Goal: Information Seeking & Learning: Learn about a topic

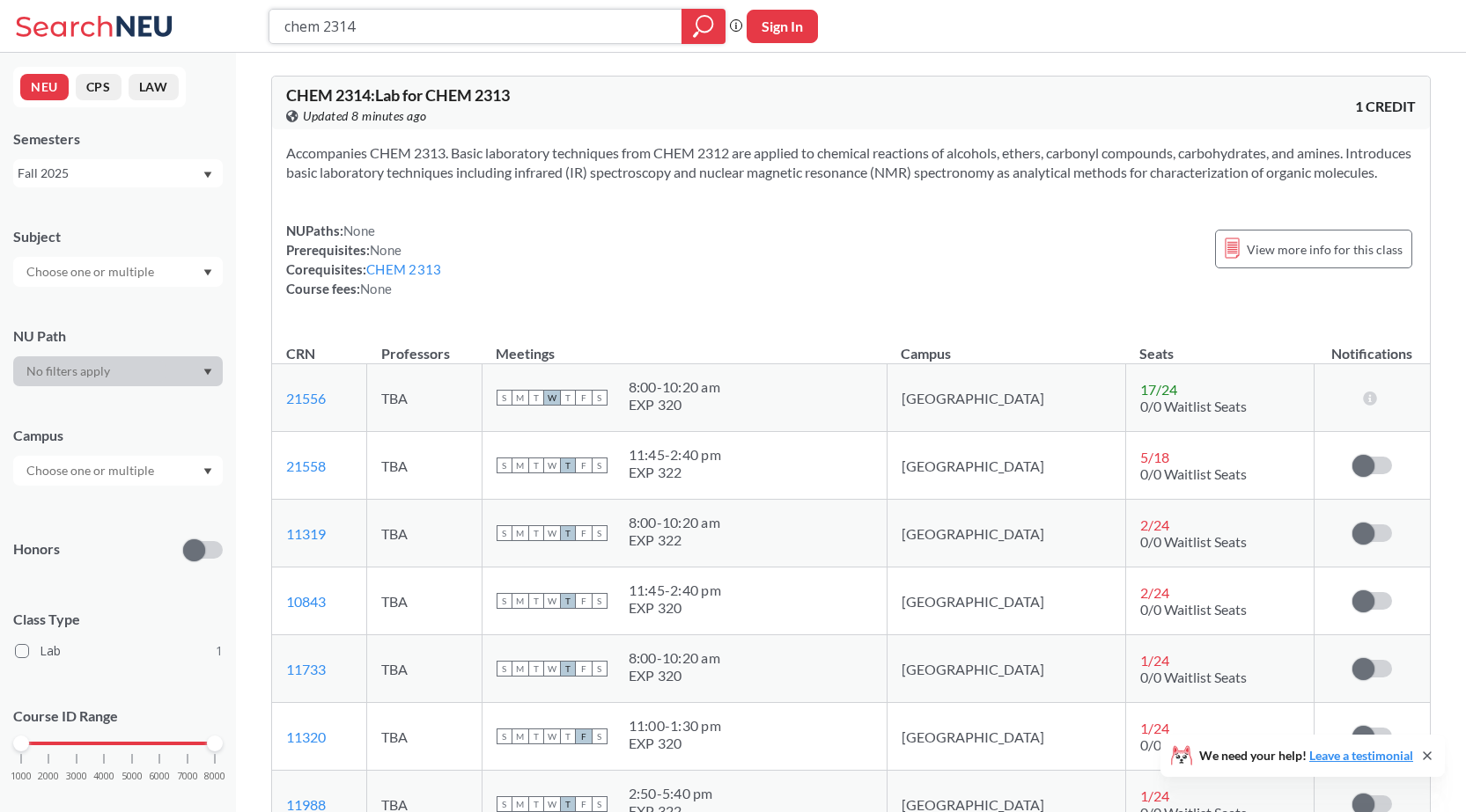
click at [411, 32] on input "chem 2314" at bounding box center [475, 26] width 386 height 30
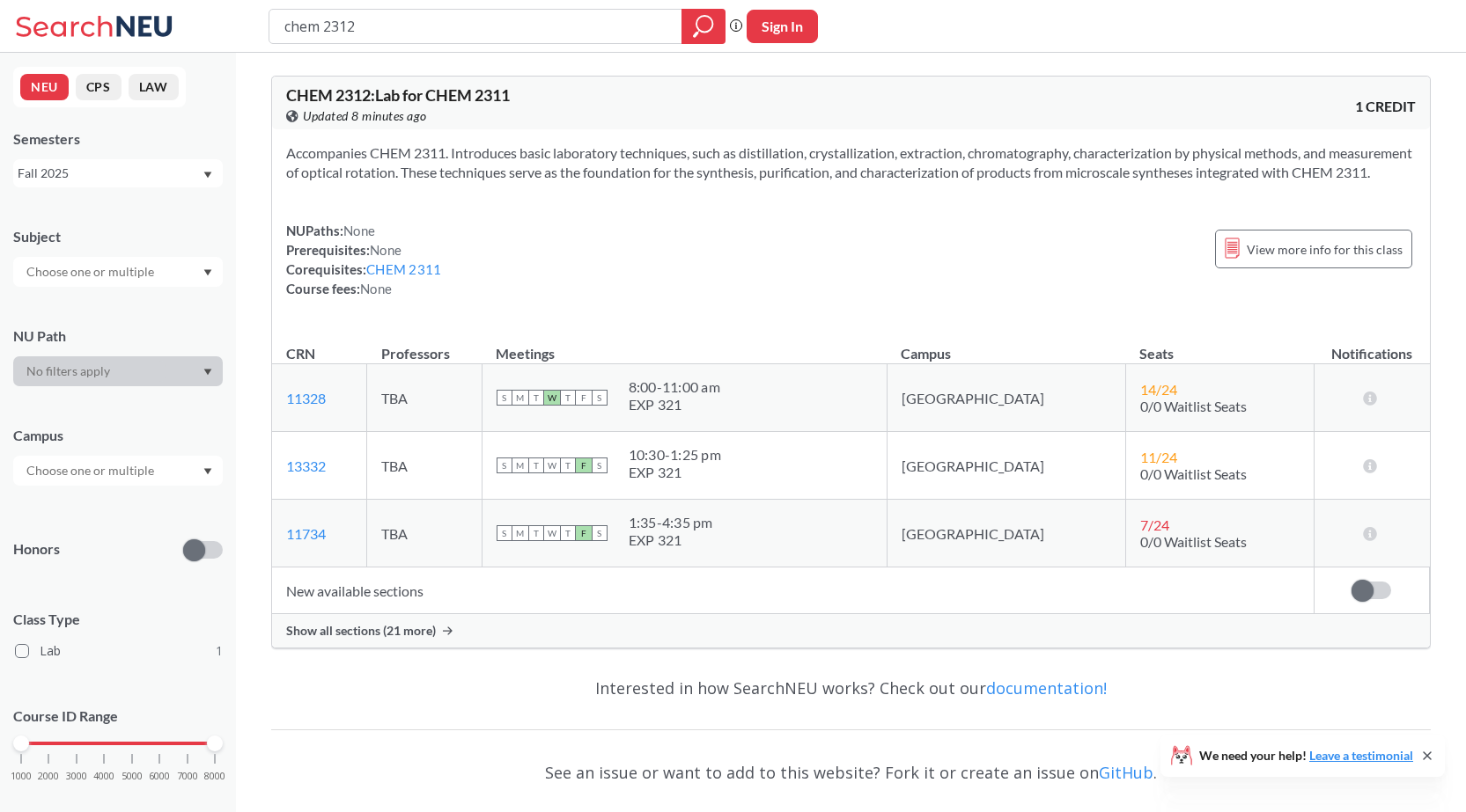
click at [359, 639] on span "Show all sections (21 more)" at bounding box center [360, 631] width 149 height 15
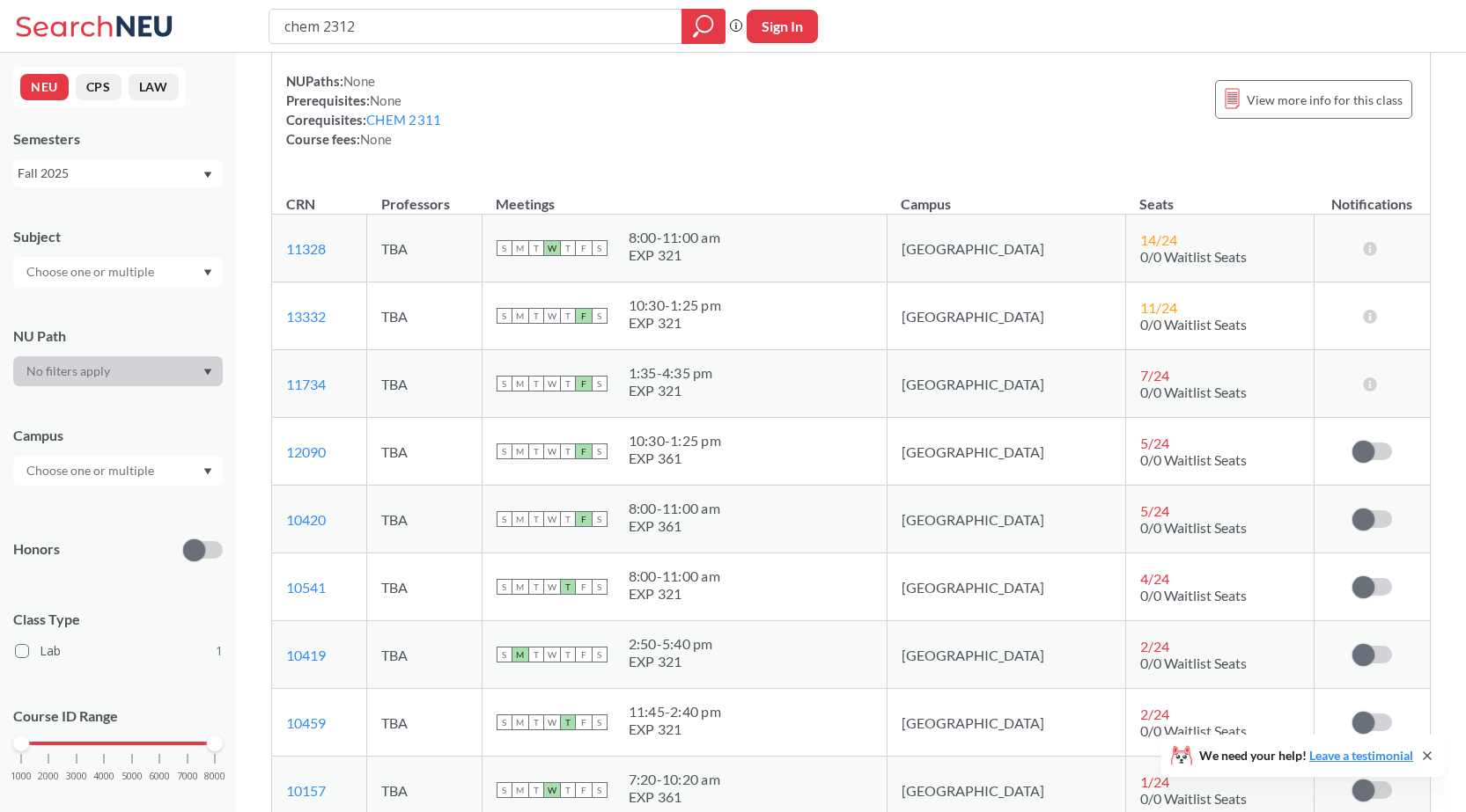
scroll to position [176, 0]
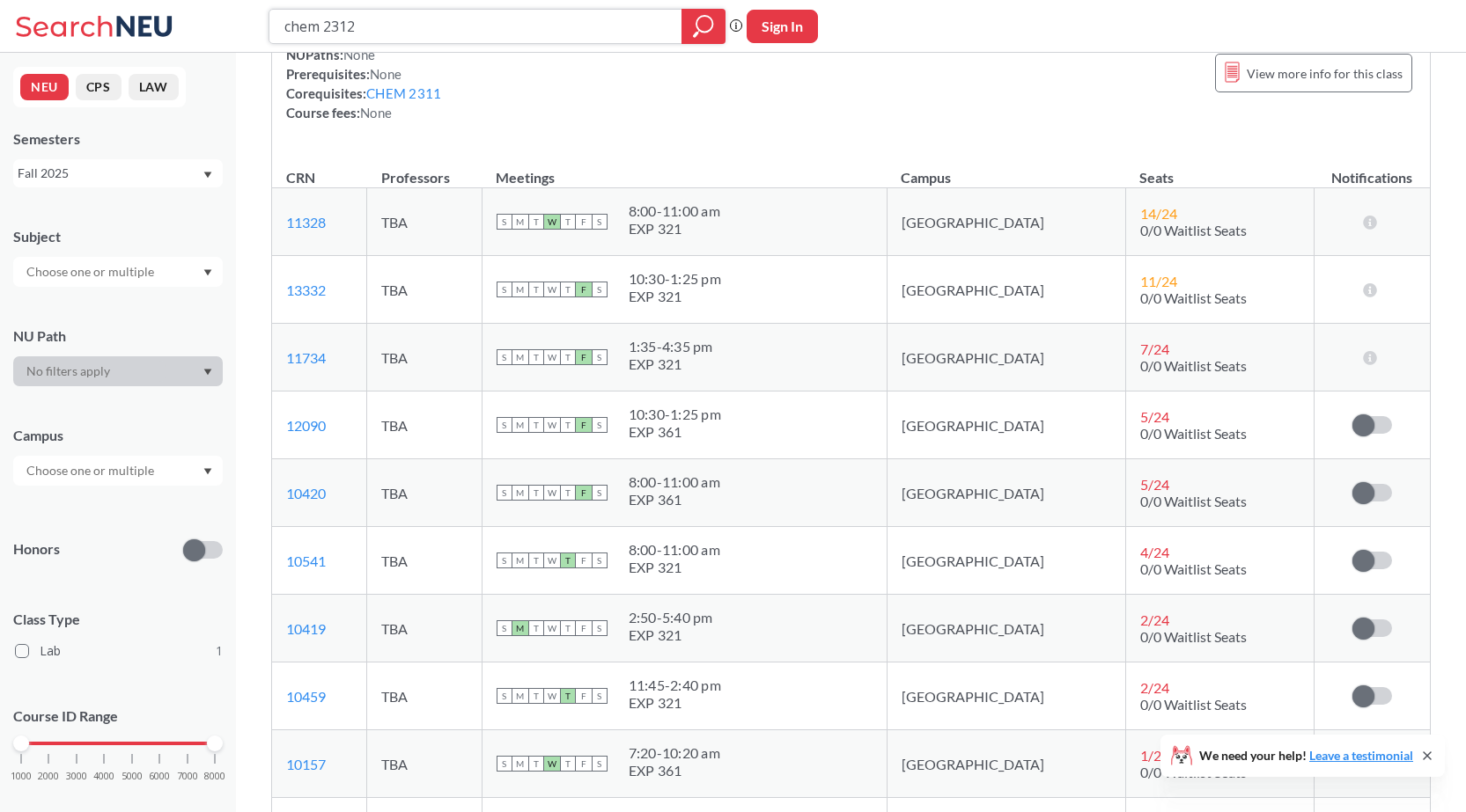
click at [379, 28] on input "chem 2312" at bounding box center [475, 26] width 386 height 30
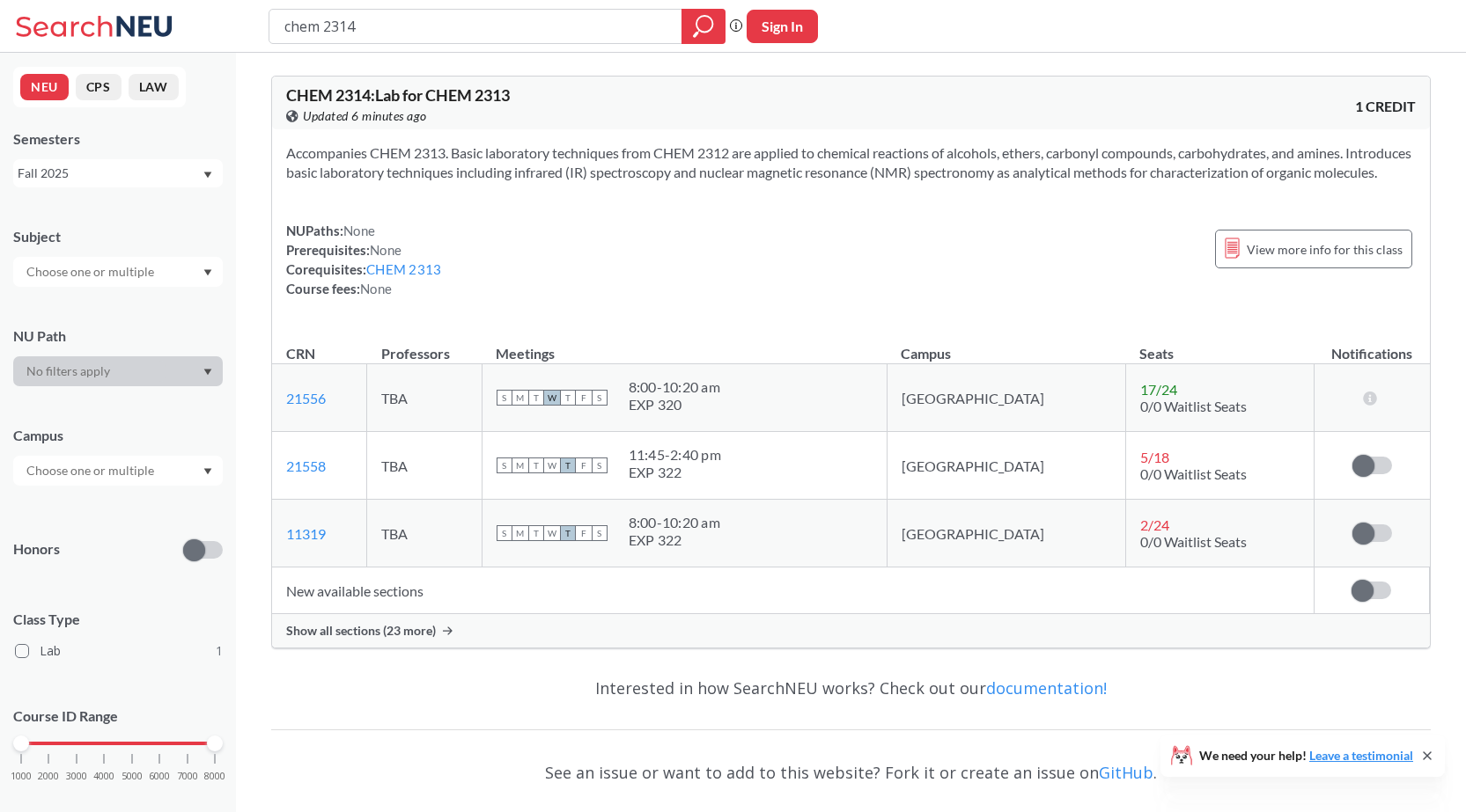
click at [299, 639] on span "Show all sections (23 more)" at bounding box center [360, 631] width 149 height 15
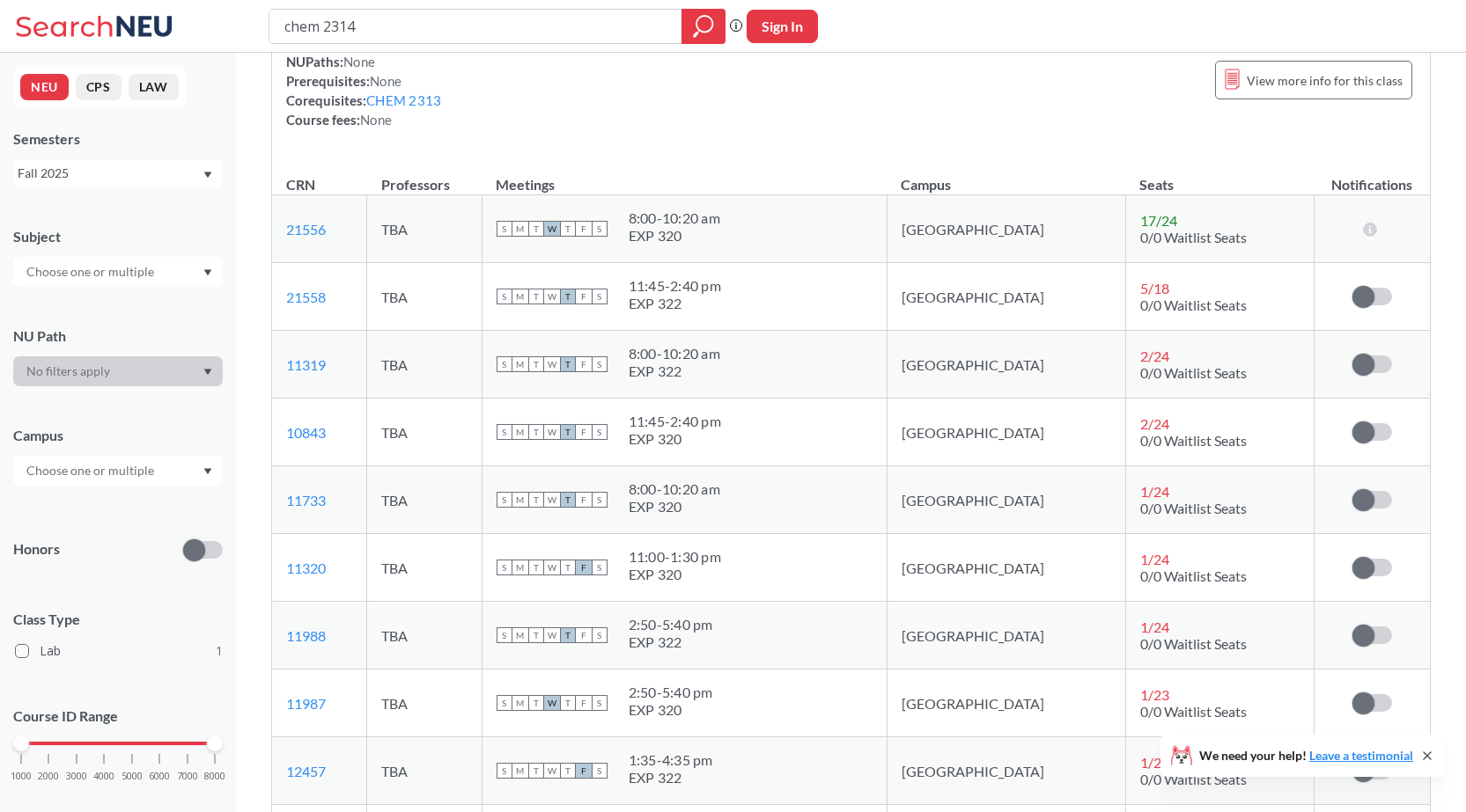
scroll to position [176, 0]
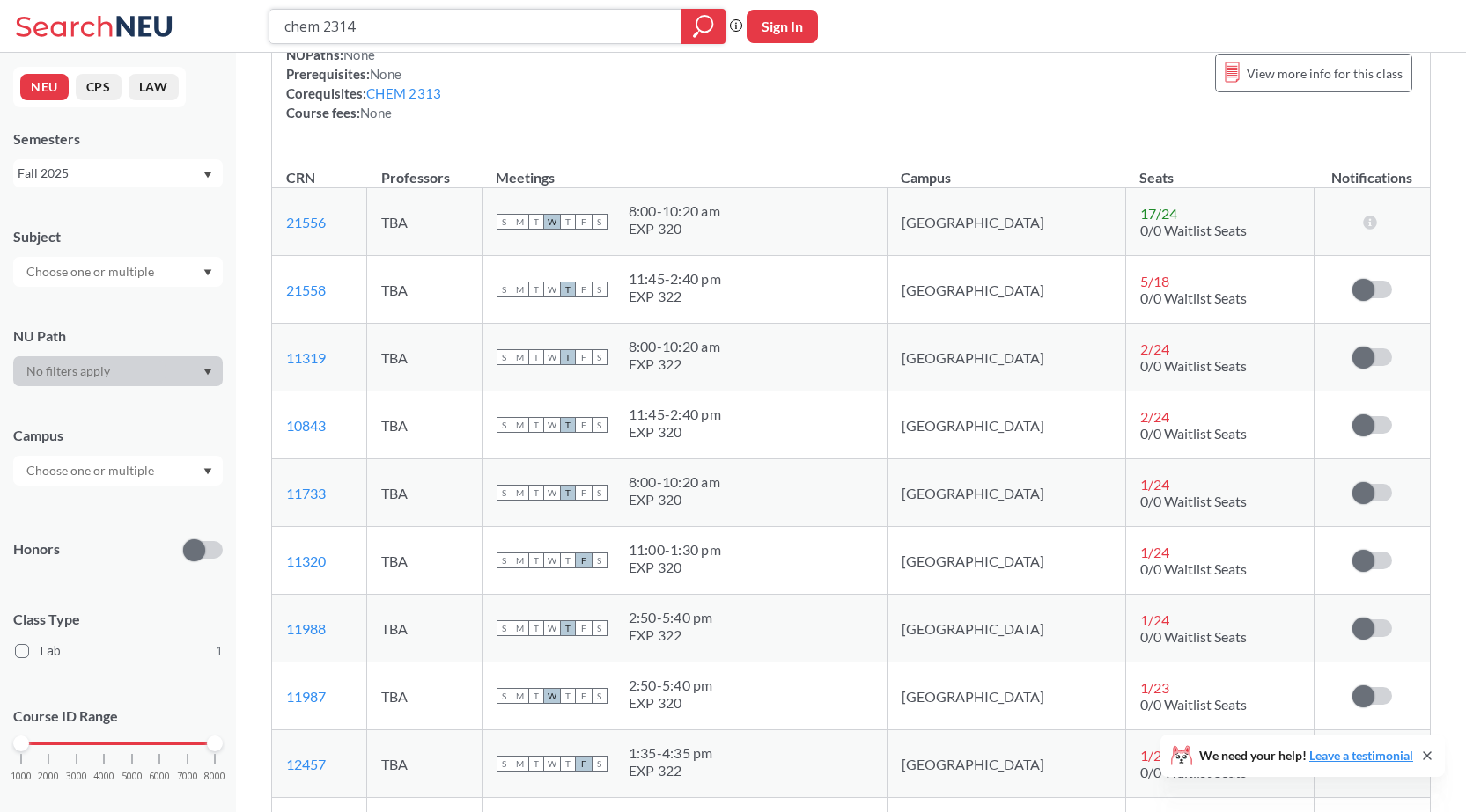
click at [485, 30] on input "chem 2314" at bounding box center [475, 26] width 386 height 30
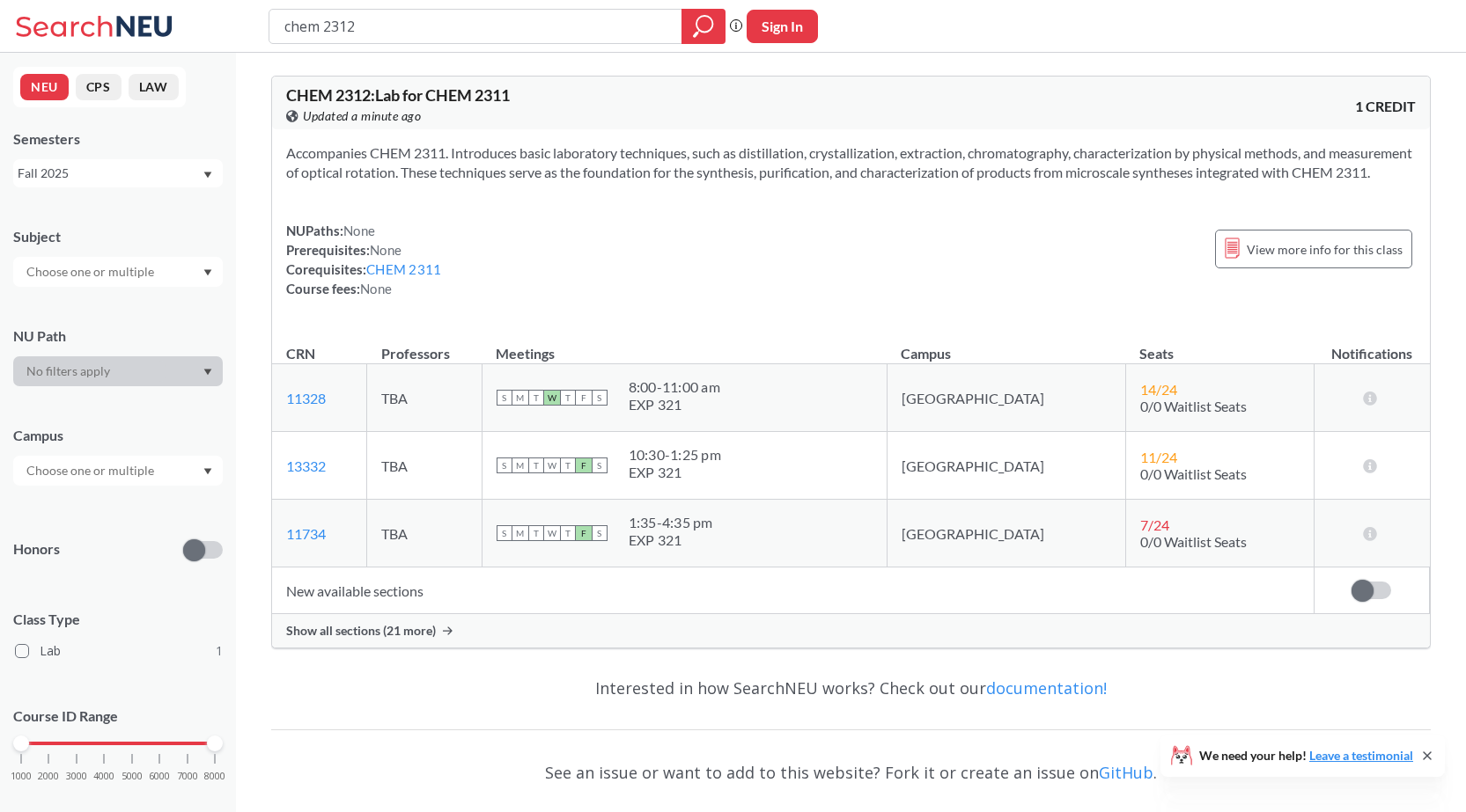
click at [365, 648] on div "Show all sections (21 more)" at bounding box center [851, 631] width 1158 height 34
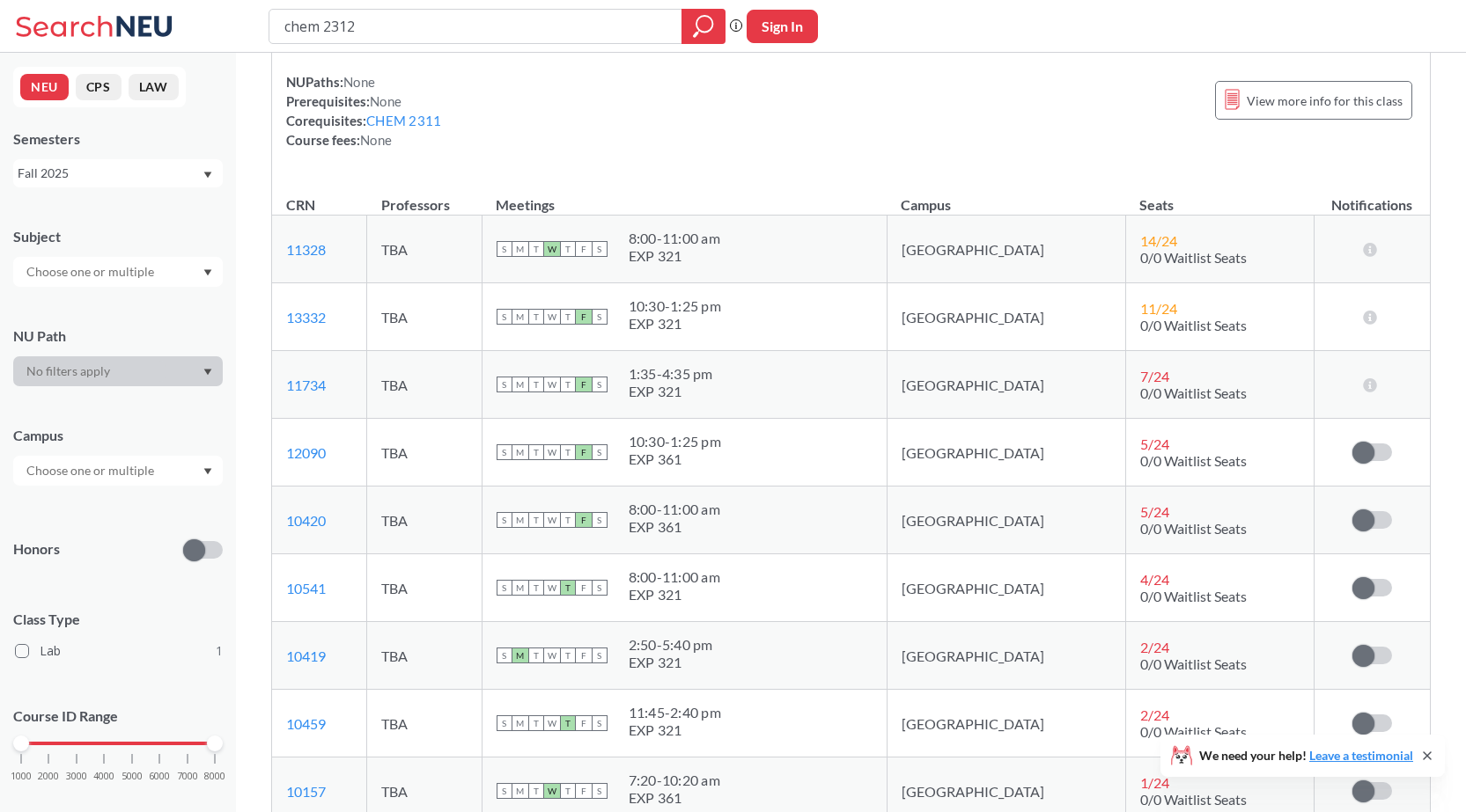
scroll to position [176, 0]
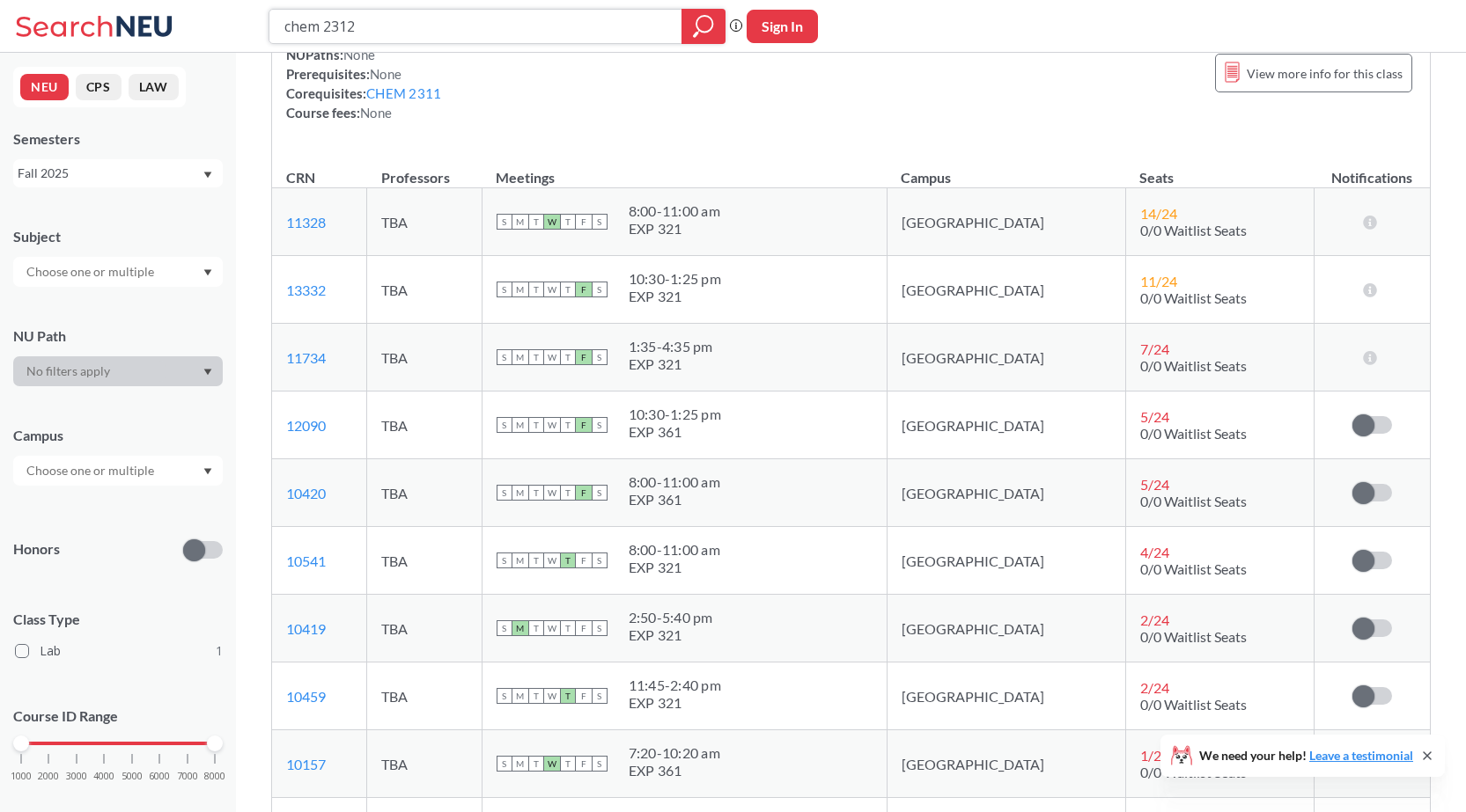
click at [384, 18] on input "chem 2312" at bounding box center [475, 26] width 386 height 30
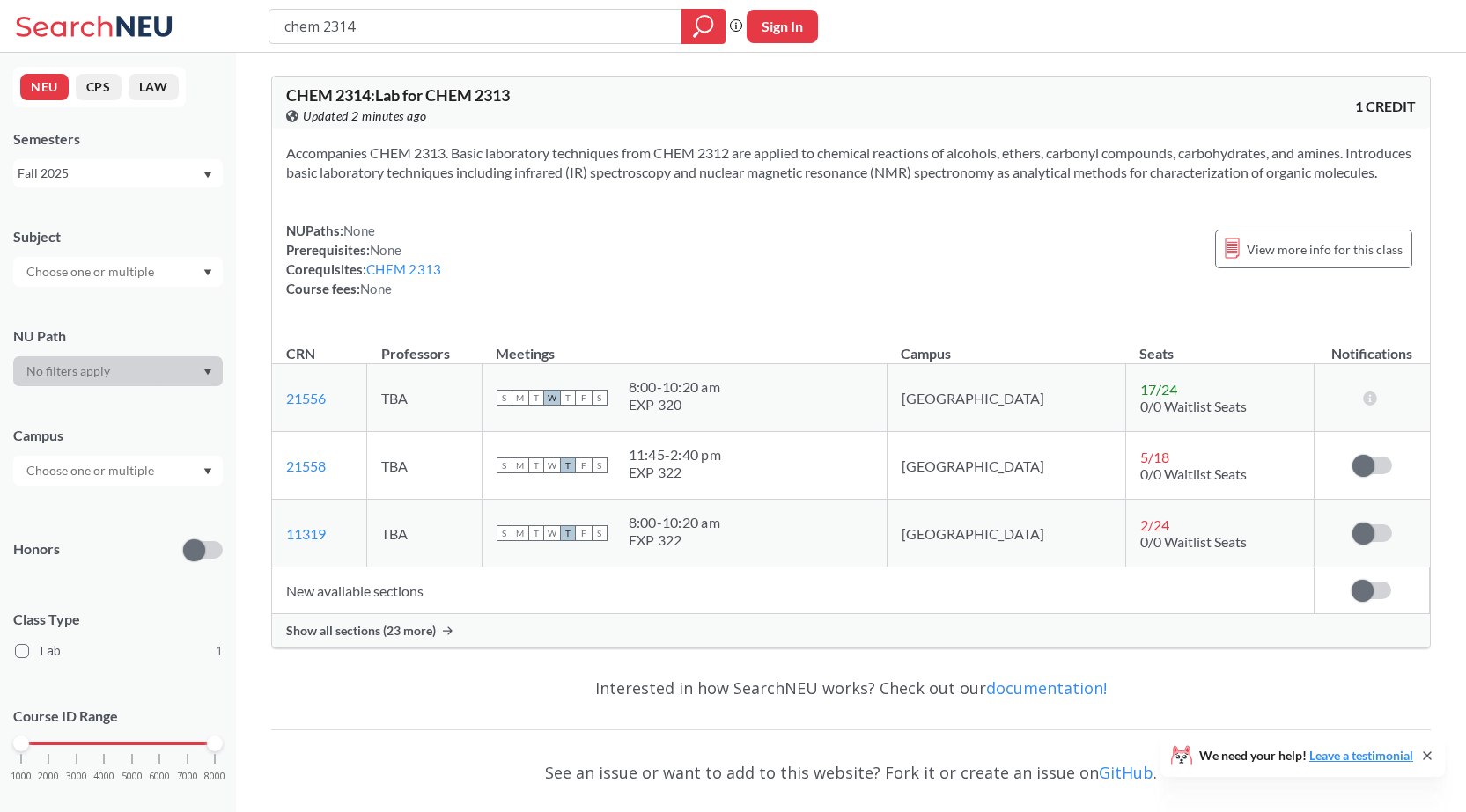
click at [380, 639] on span "Show all sections (23 more)" at bounding box center [360, 631] width 149 height 15
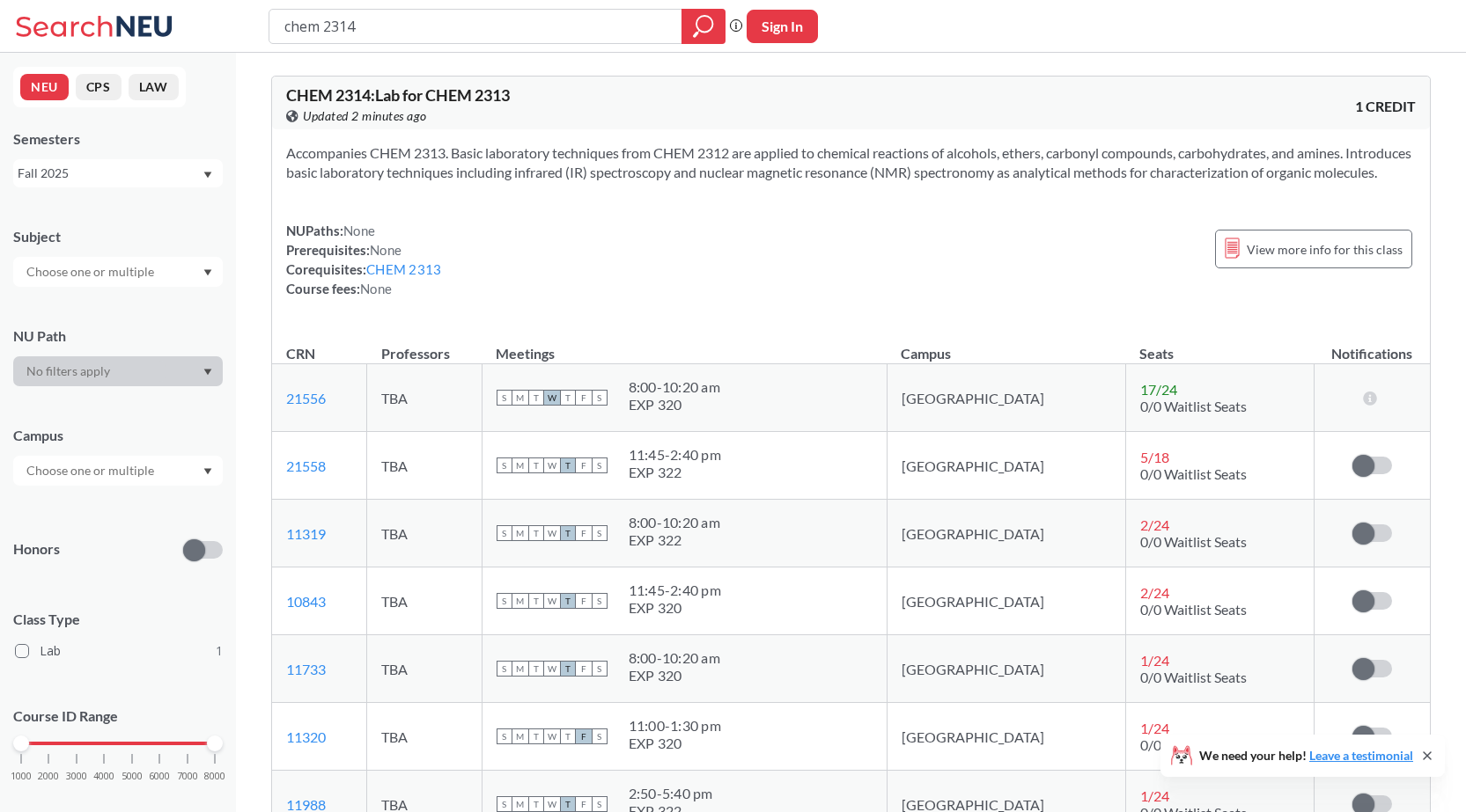
click at [484, 289] on div "NUPaths: None Prerequisites: None Corequisites: CHEM 2313 Course fees: None Vie…" at bounding box center [851, 259] width 1129 height 77
drag, startPoint x: 802, startPoint y: 254, endPoint x: 776, endPoint y: 252, distance: 26.1
click at [799, 253] on div "NUPaths: None Prerequisites: None Corequisites: CHEM 2313 Course fees: None Vie…" at bounding box center [851, 259] width 1129 height 77
click at [760, 251] on div "NUPaths: None Prerequisites: None Corequisites: CHEM 2313 Course fees: None Vie…" at bounding box center [851, 259] width 1129 height 77
click at [847, 260] on div "NUPaths: None Prerequisites: None Corequisites: CHEM 2313 Course fees: None Vie…" at bounding box center [851, 259] width 1129 height 77
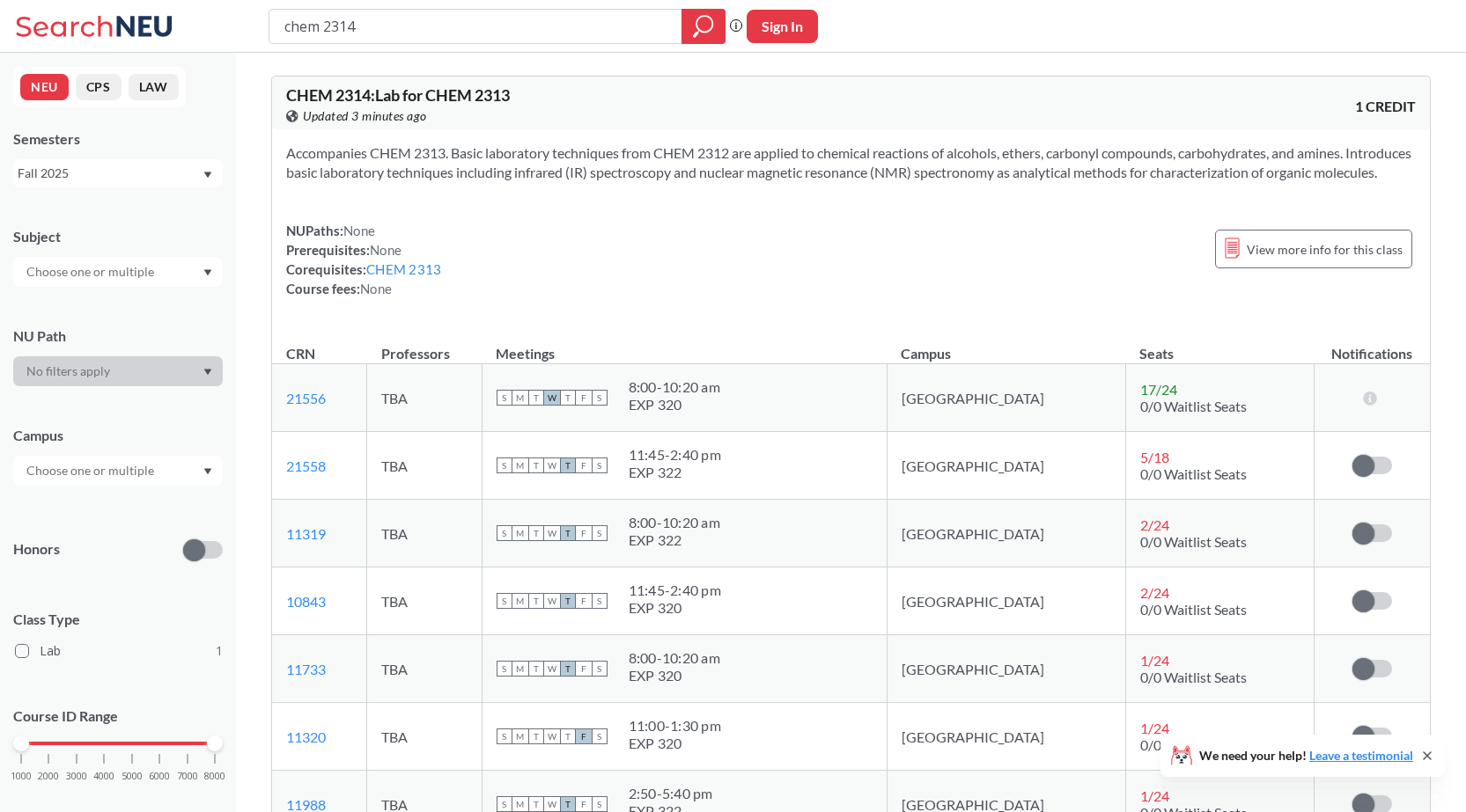
click at [839, 270] on div "NUPaths: None Prerequisites: None Corequisites: CHEM 2313 Course fees: None Vie…" at bounding box center [851, 259] width 1129 height 77
click at [849, 264] on div "NUPaths: None Prerequisites: None Corequisites: CHEM 2313 Course fees: None Vie…" at bounding box center [851, 259] width 1129 height 77
click at [803, 257] on div "NUPaths: None Prerequisites: None Corequisites: CHEM 2313 Course fees: None Vie…" at bounding box center [851, 259] width 1129 height 77
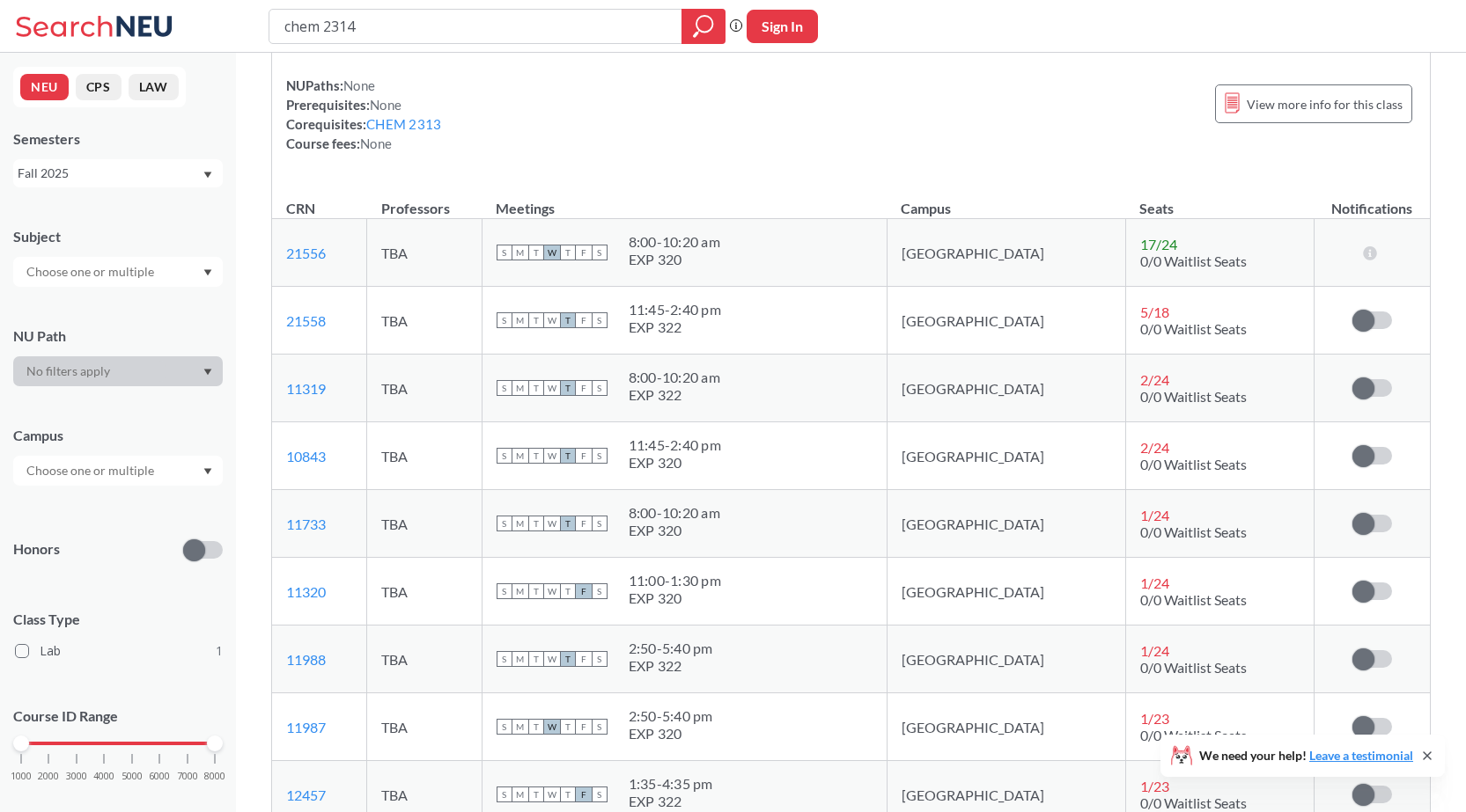
scroll to position [176, 0]
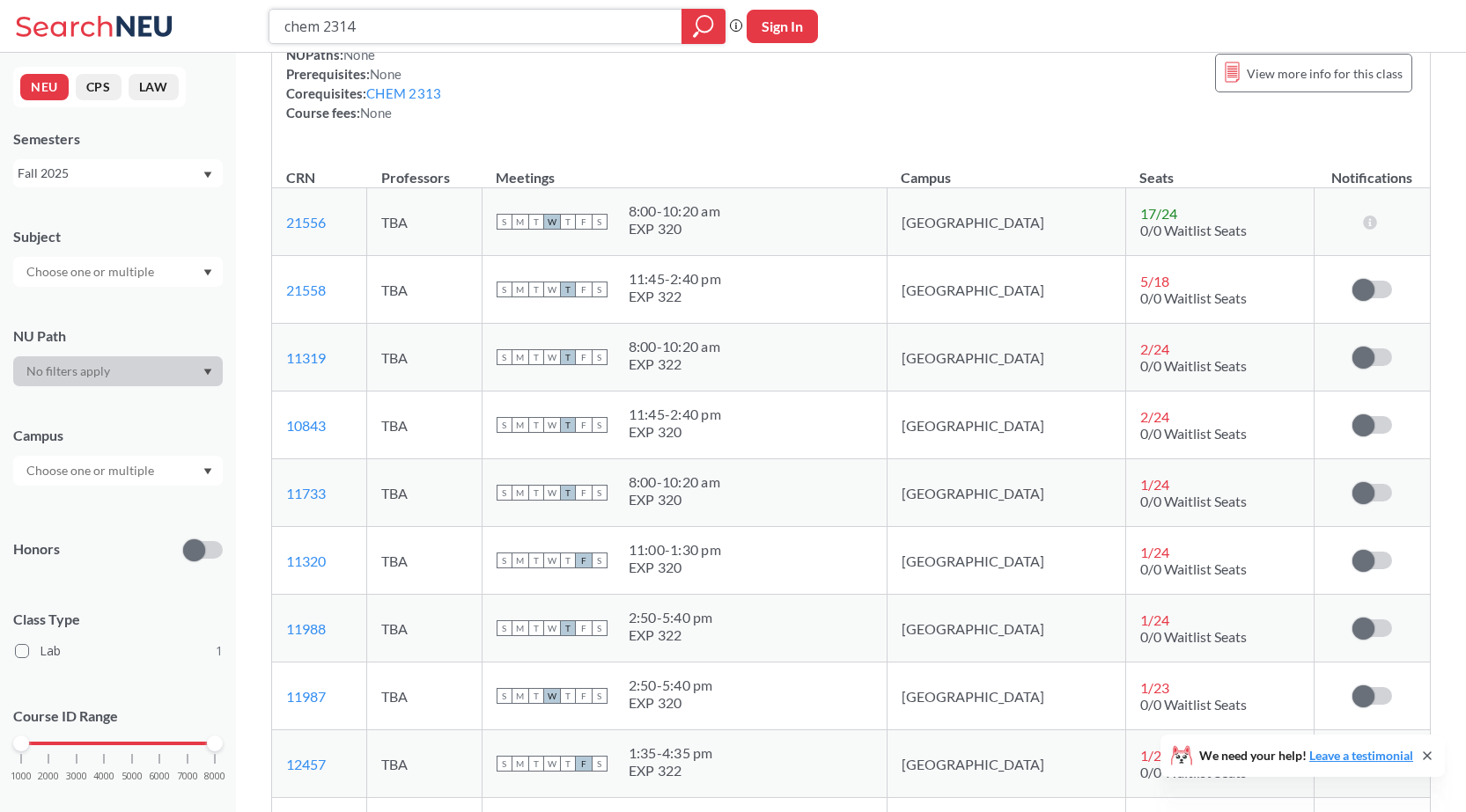
click at [392, 31] on input "chem 2314" at bounding box center [475, 26] width 386 height 30
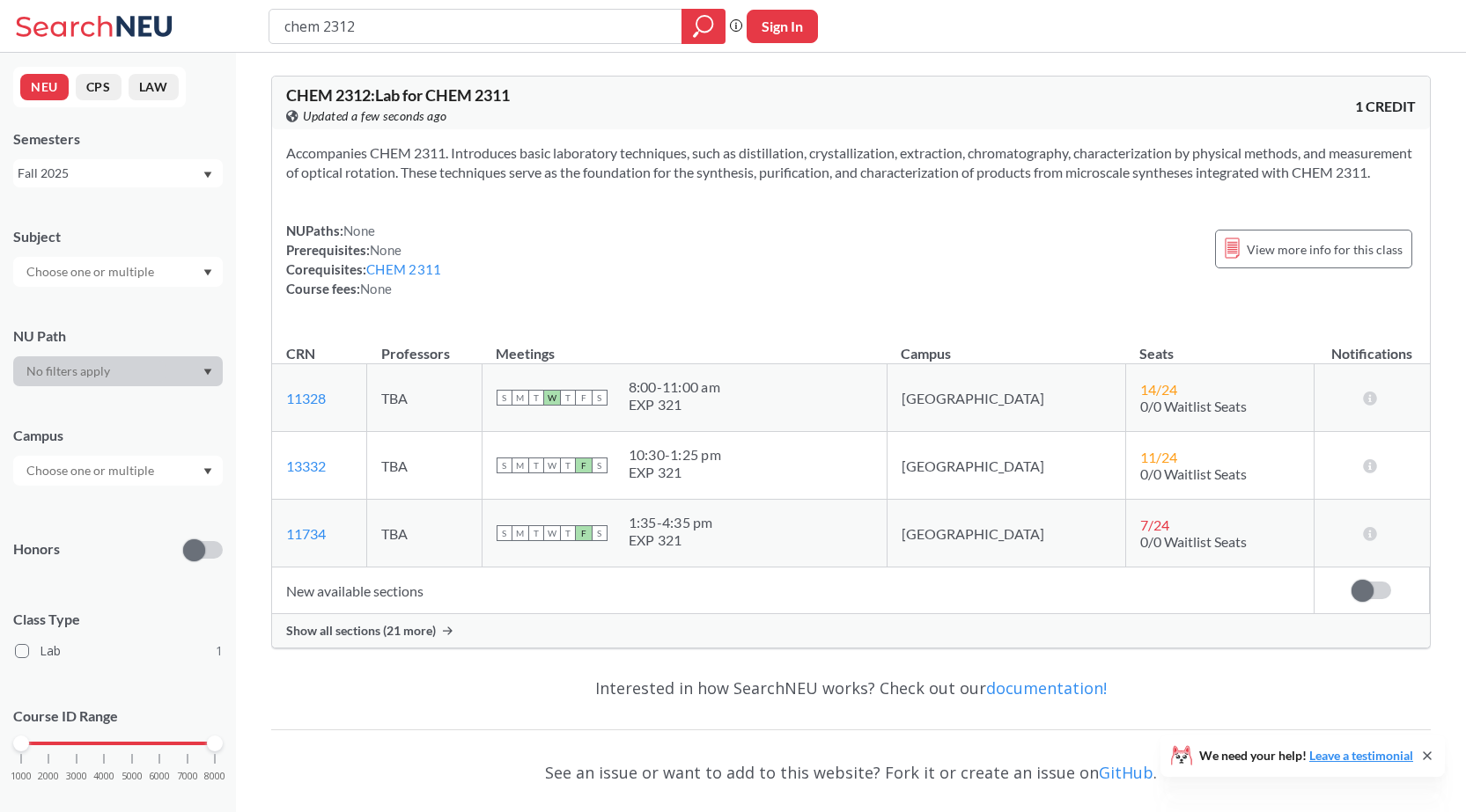
click at [376, 639] on span "Show all sections (21 more)" at bounding box center [360, 631] width 149 height 15
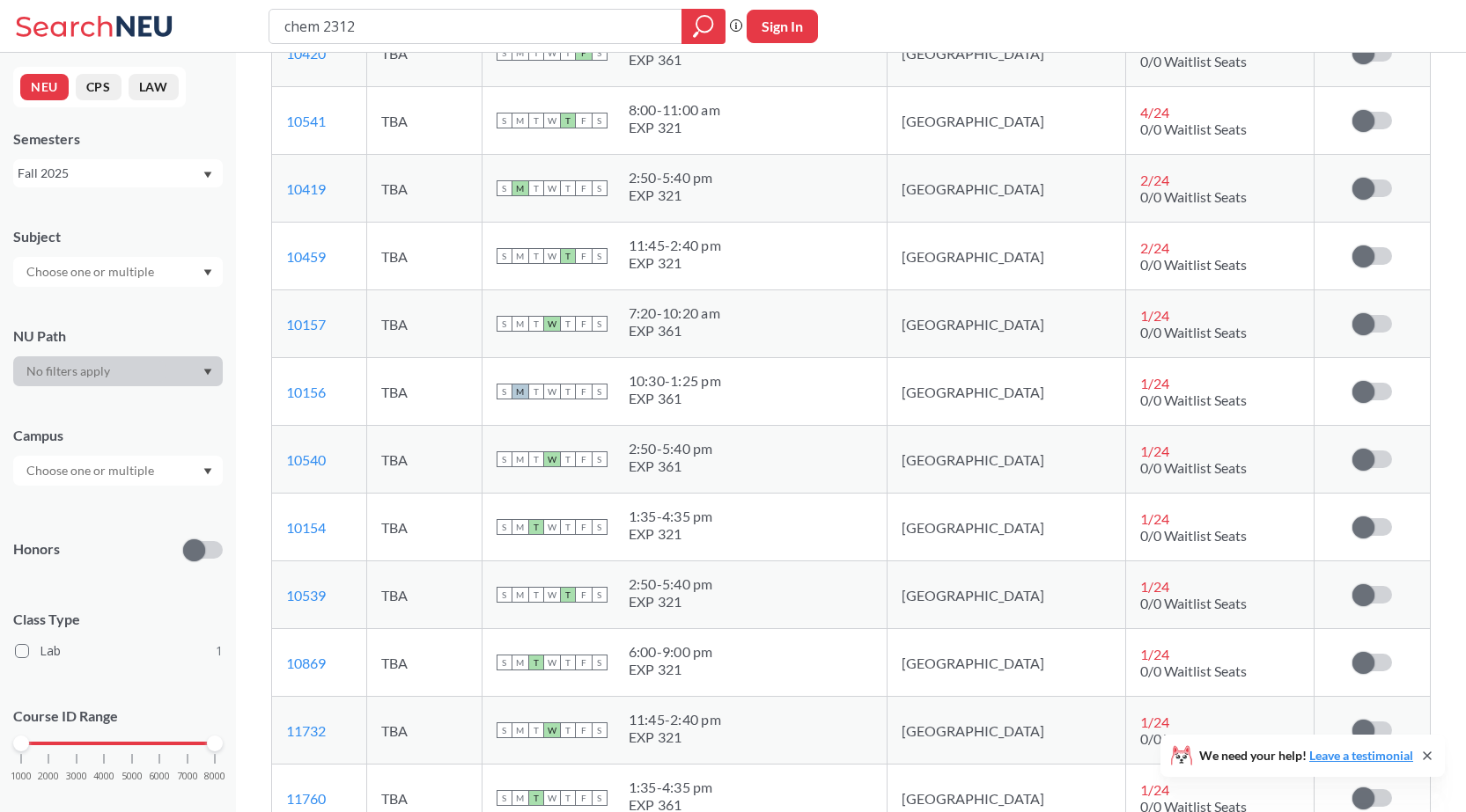
scroll to position [704, 0]
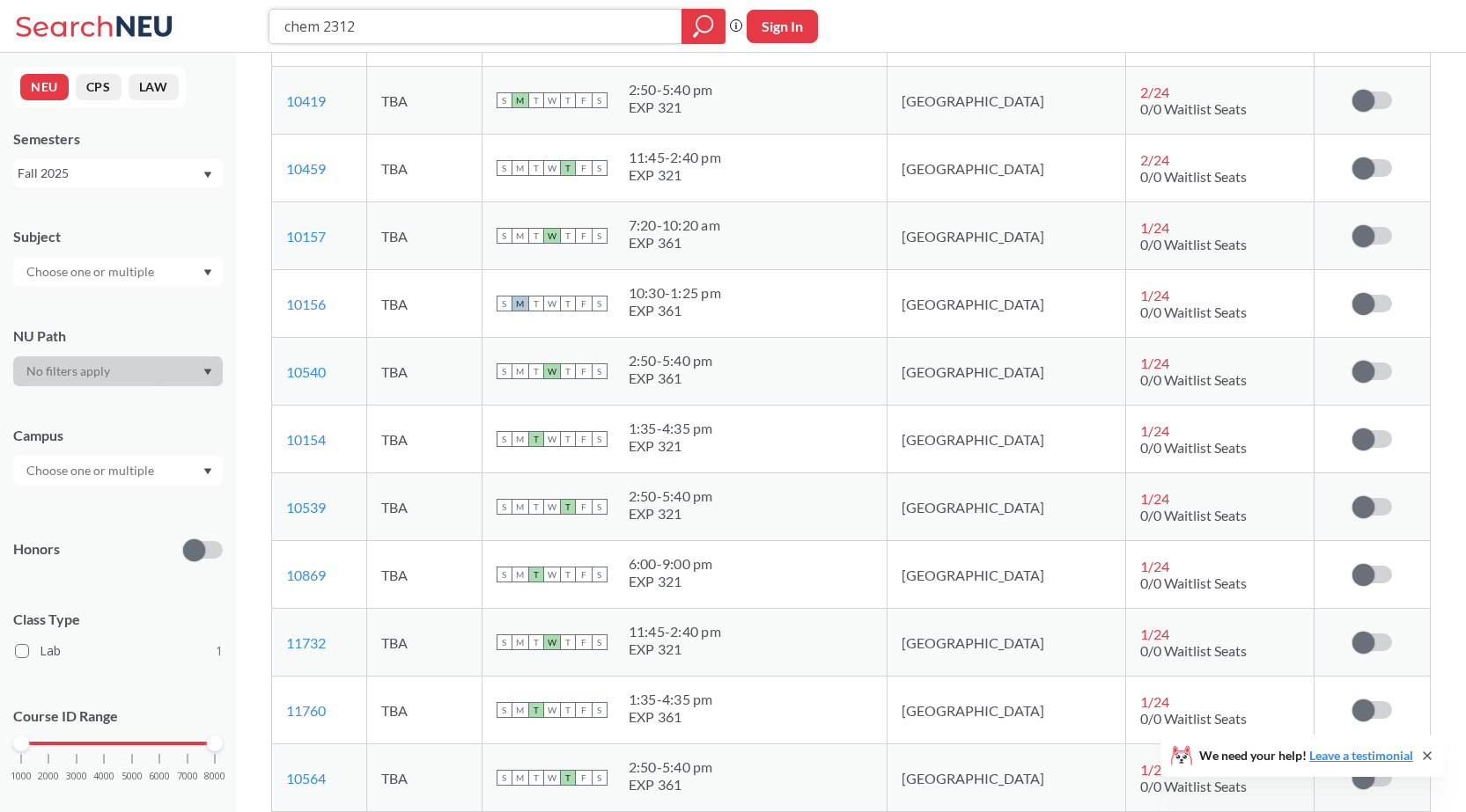
click at [373, 21] on input "chem 2312" at bounding box center [475, 26] width 386 height 30
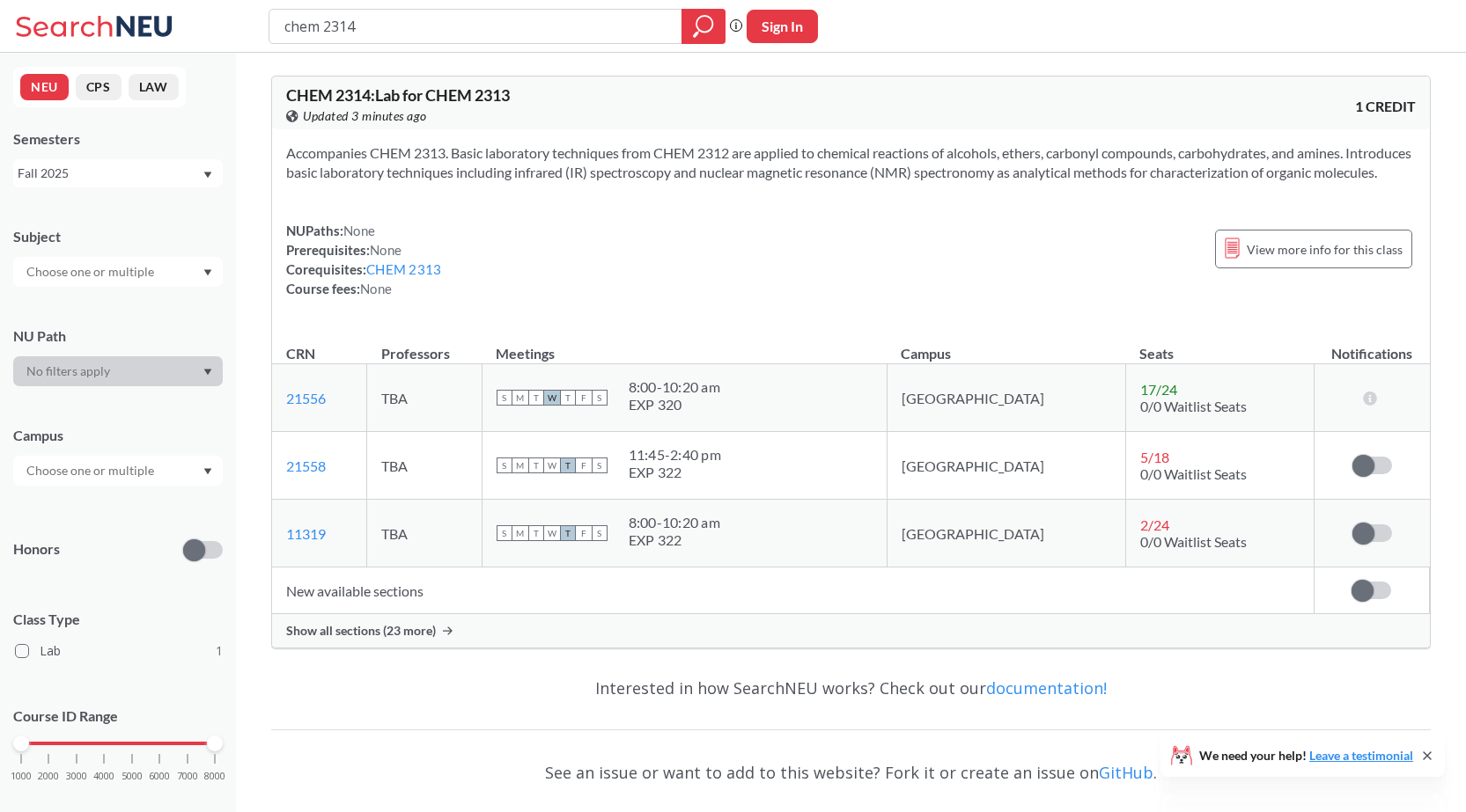
click at [352, 639] on span "Show all sections (23 more)" at bounding box center [360, 631] width 149 height 15
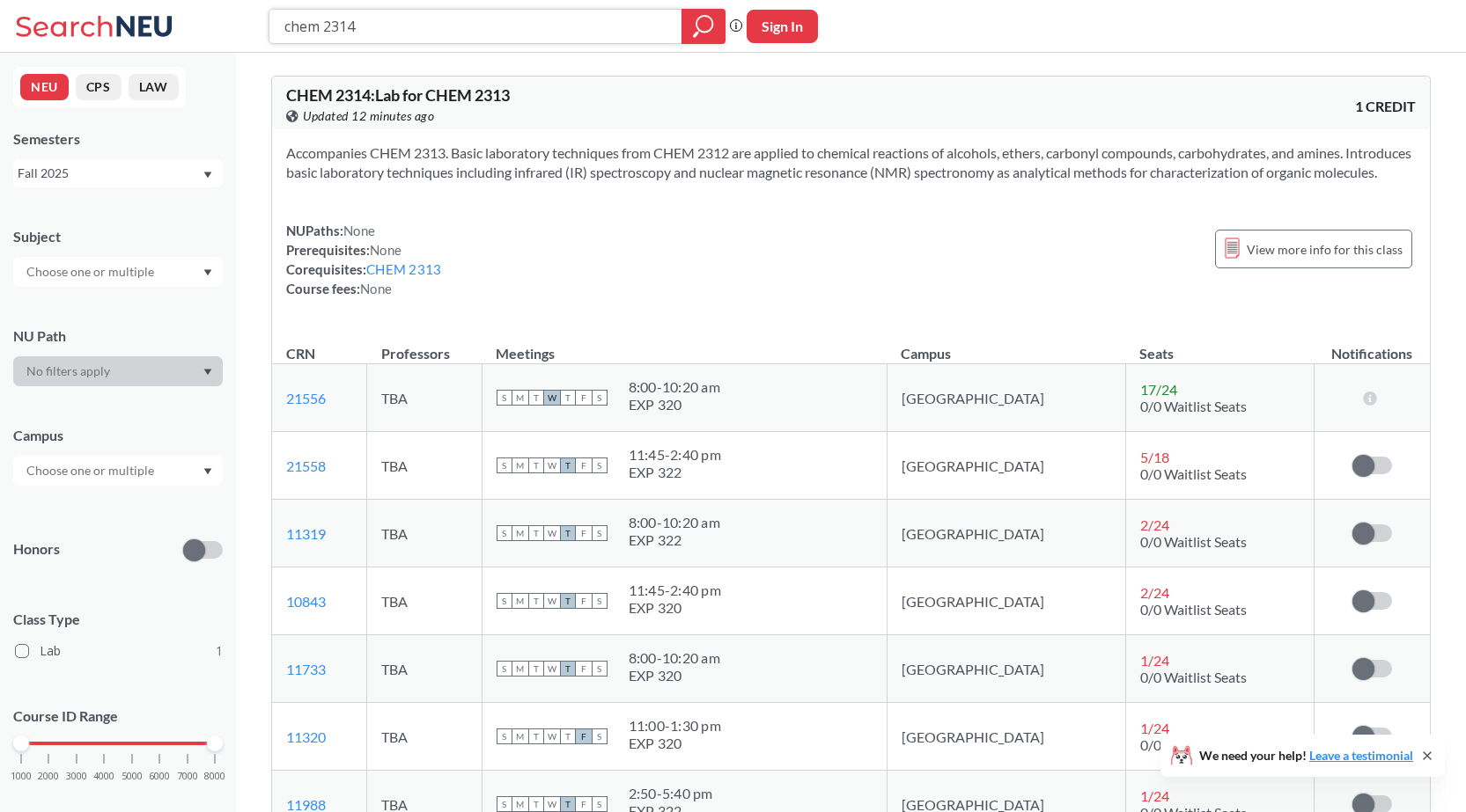
click at [464, 21] on input "chem 2314" at bounding box center [475, 26] width 386 height 30
type input "chem 2312"
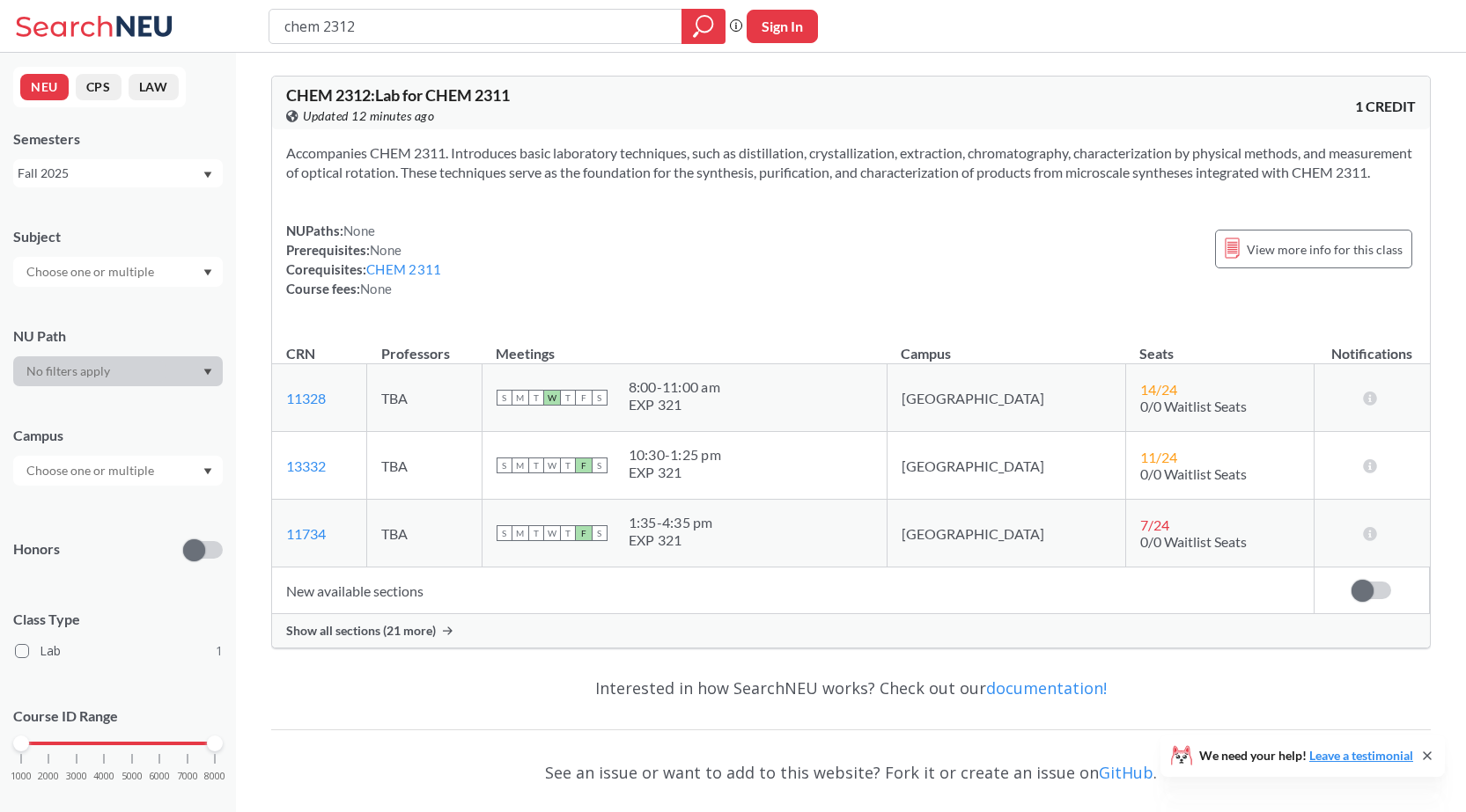
click at [338, 641] on div "Show all sections (21 more)" at bounding box center [851, 631] width 1158 height 34
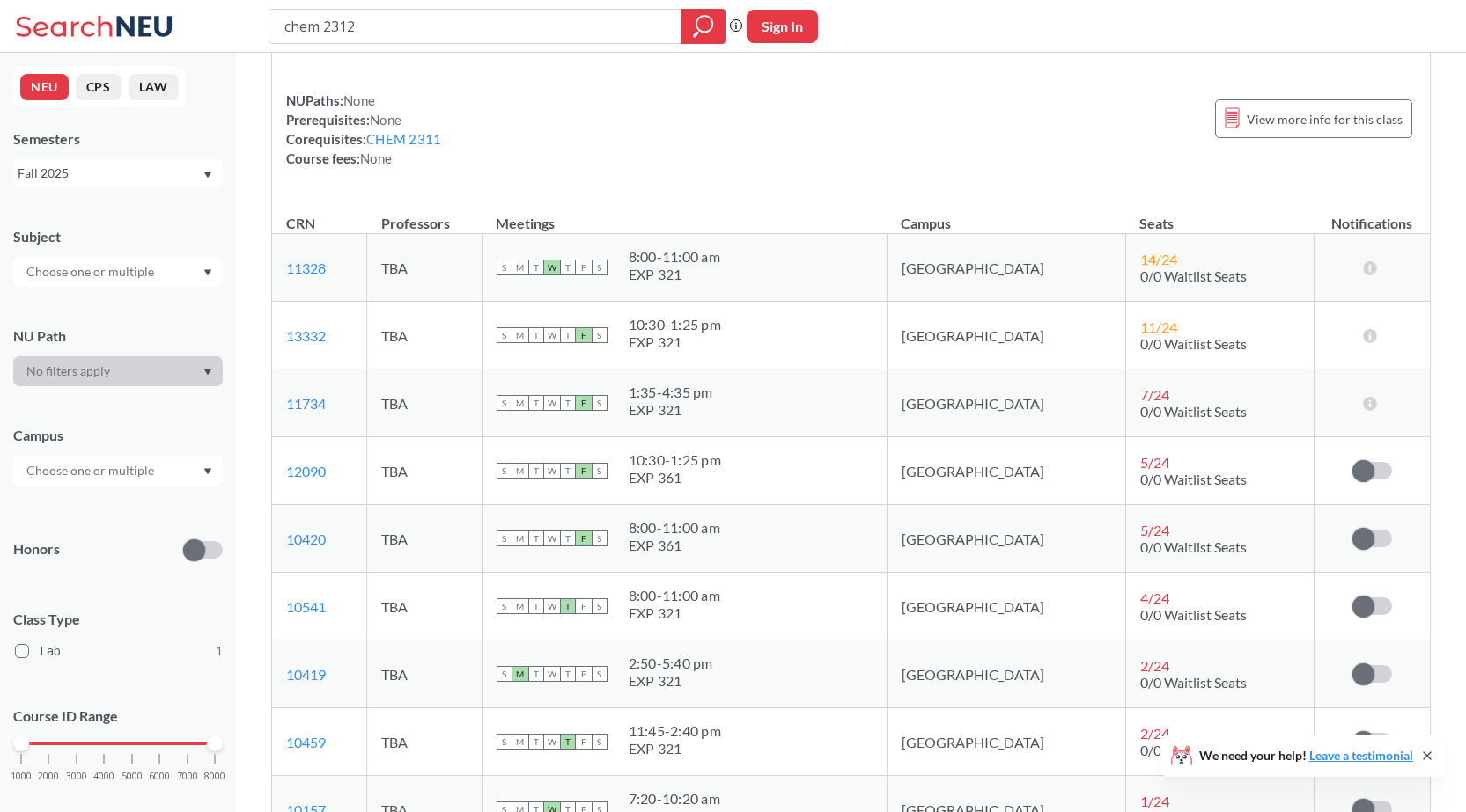
scroll to position [176, 0]
